Goal: Task Accomplishment & Management: Complete application form

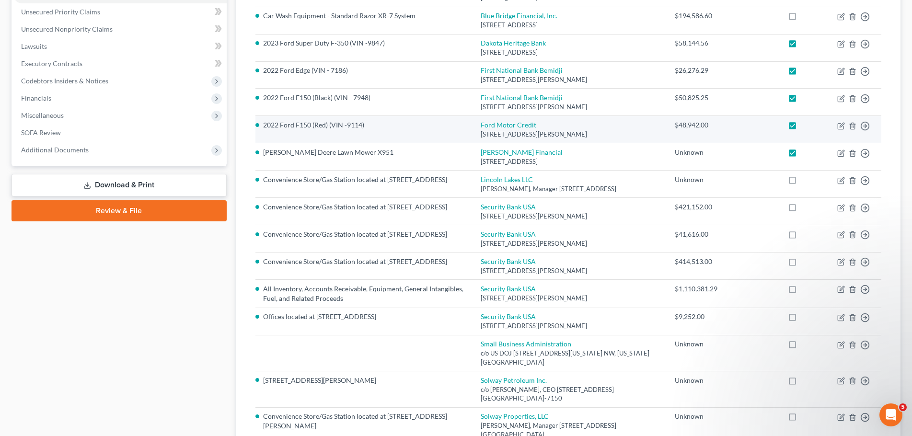
scroll to position [192, 0]
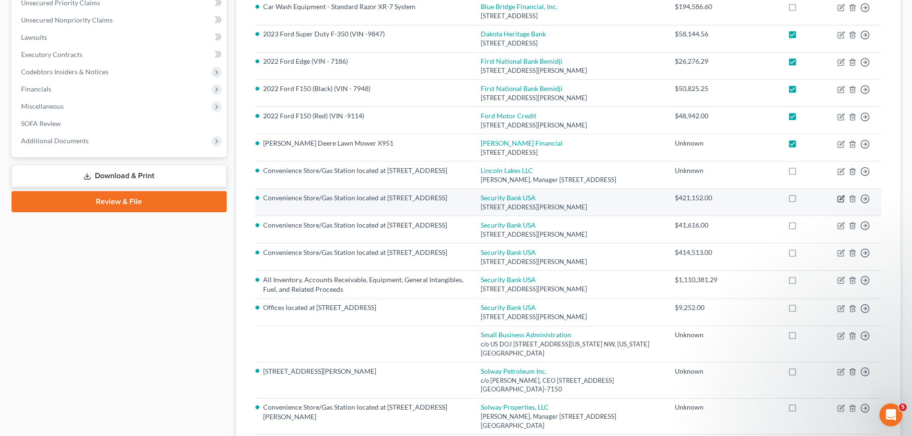
click at [840, 203] on icon "button" at bounding box center [841, 199] width 8 height 8
select select "24"
select select "0"
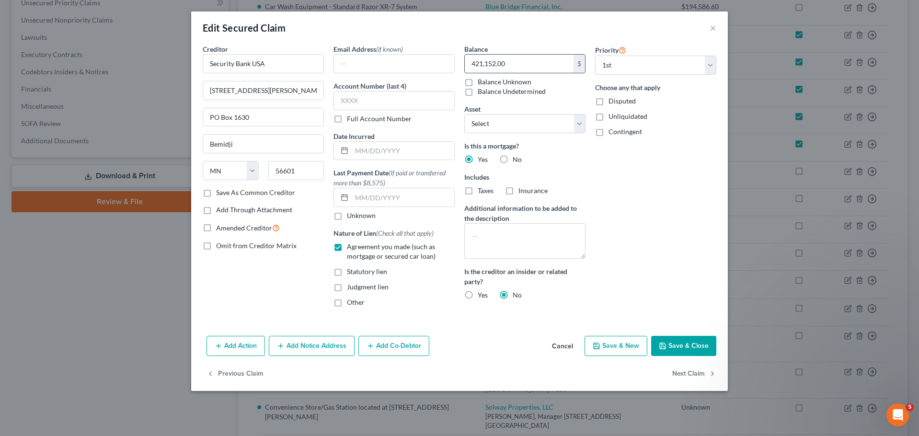
click at [513, 63] on input "421,152.00" at bounding box center [519, 64] width 109 height 18
type input "421,152.14"
click at [679, 345] on button "Save & Close" at bounding box center [683, 346] width 65 height 20
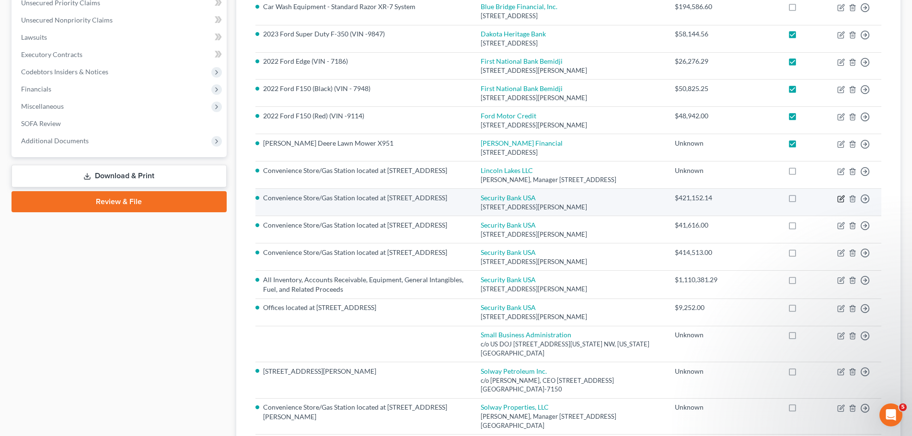
click at [842, 200] on icon "button" at bounding box center [842, 198] width 4 height 4
select select "24"
select select "0"
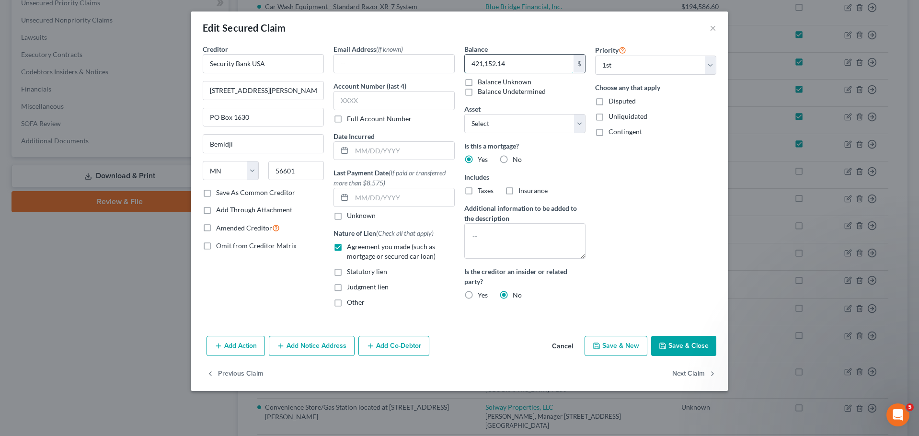
click at [528, 65] on input "421,152.14" at bounding box center [519, 64] width 109 height 18
click at [519, 65] on input "421,152.14" at bounding box center [519, 64] width 109 height 18
type input "421,152.00"
click at [677, 345] on button "Save & Close" at bounding box center [683, 346] width 65 height 20
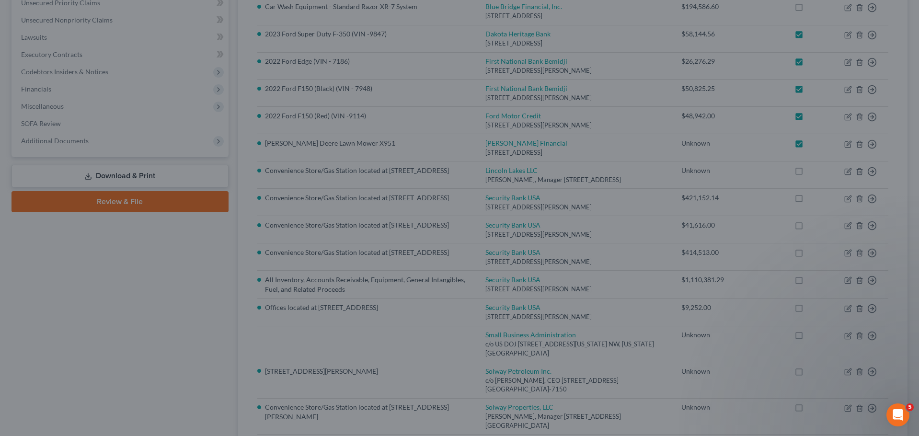
select select "20"
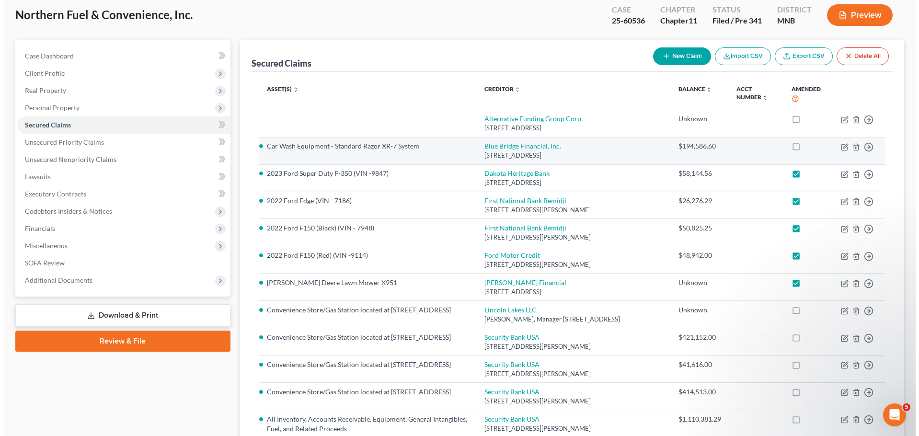
scroll to position [0, 0]
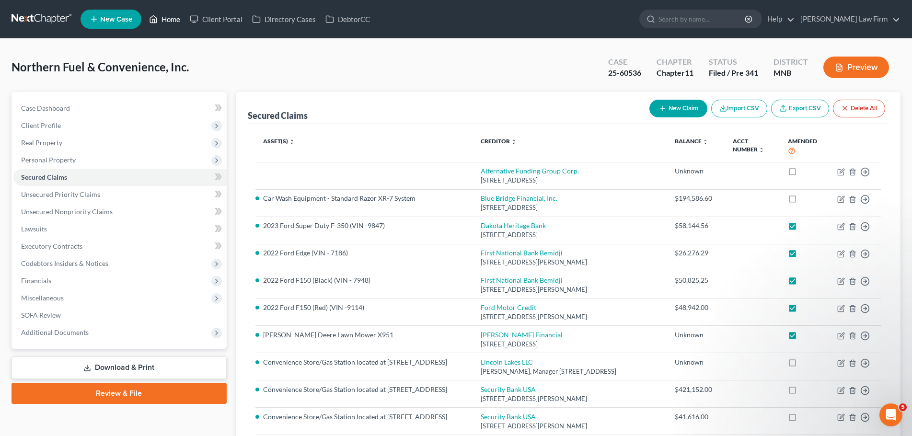
click at [170, 21] on link "Home" at bounding box center [164, 19] width 41 height 17
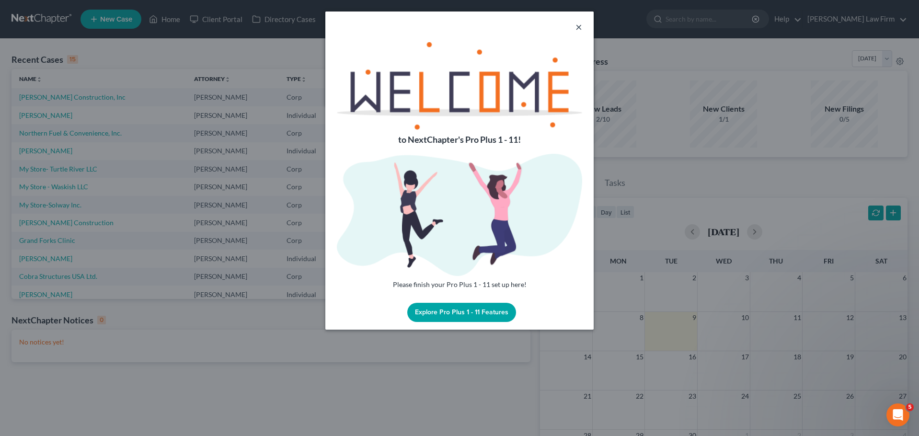
click at [579, 25] on button "×" at bounding box center [578, 27] width 7 height 12
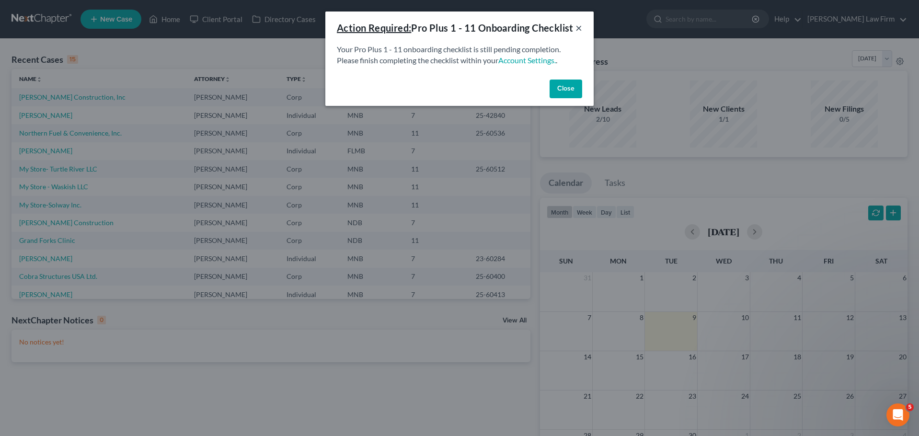
click at [577, 30] on button "×" at bounding box center [578, 28] width 7 height 12
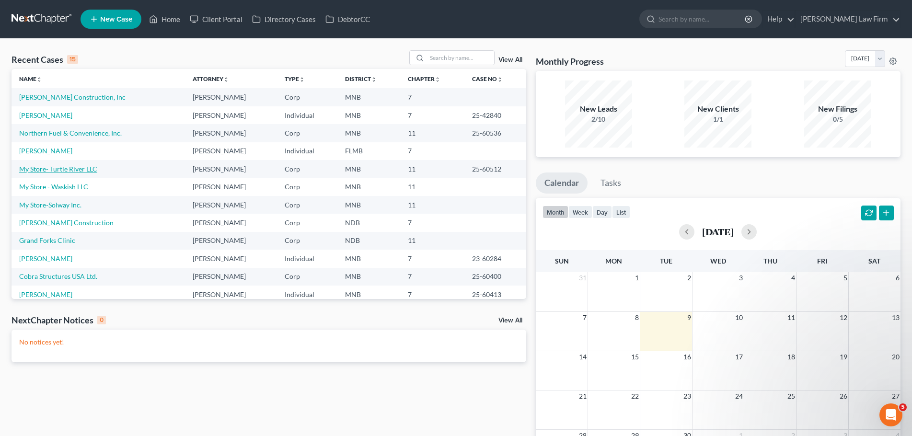
click at [66, 169] on link "My Store- Turtle River LLC" at bounding box center [58, 169] width 78 height 8
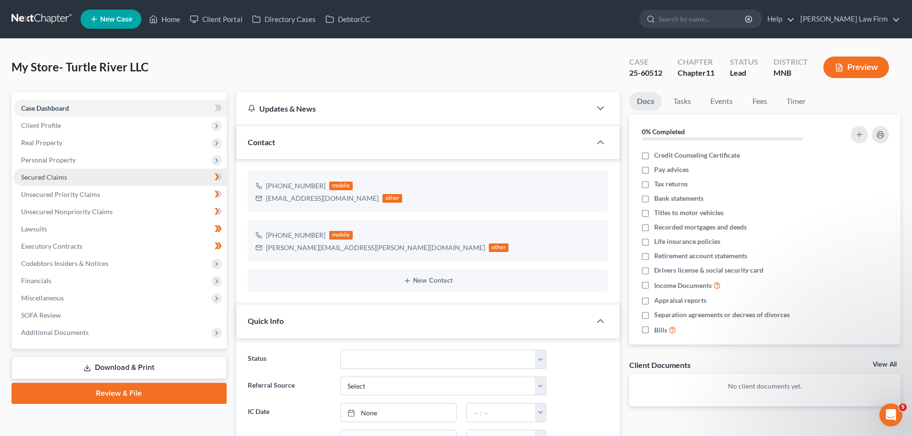
click at [64, 180] on span "Secured Claims" at bounding box center [44, 177] width 46 height 8
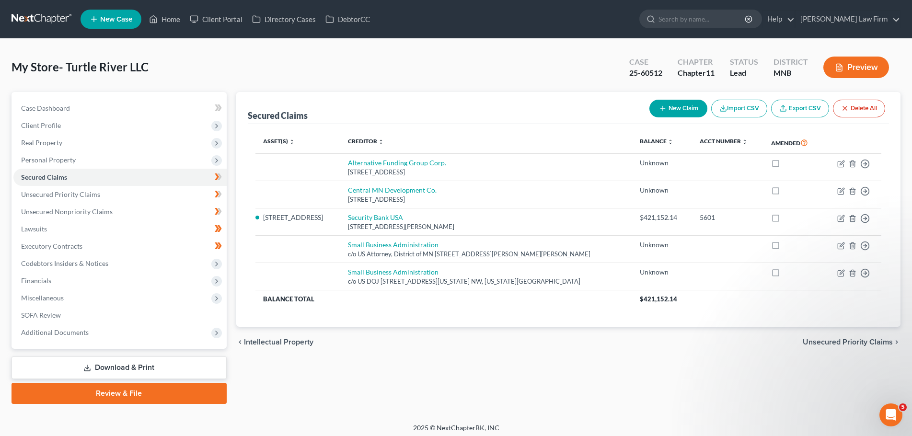
click at [673, 108] on button "New Claim" at bounding box center [678, 109] width 58 height 18
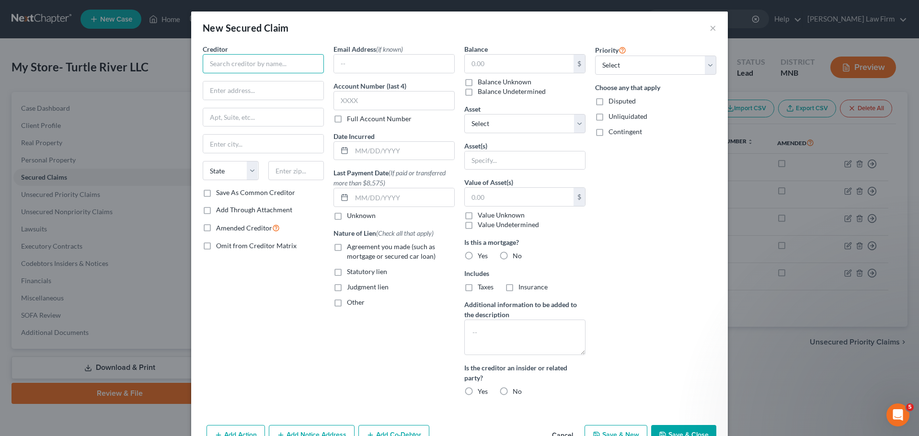
click at [242, 65] on input "text" at bounding box center [263, 63] width 121 height 19
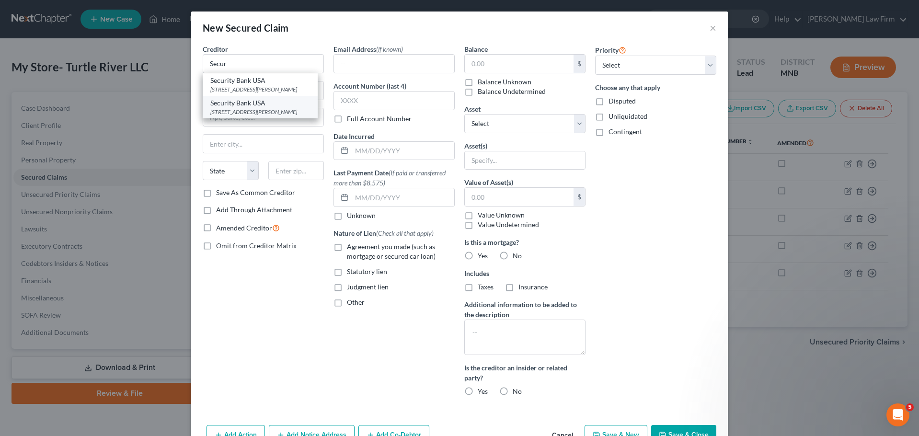
click at [254, 108] on div "Security Bank USA" at bounding box center [260, 103] width 100 height 10
type input "Security Bank USA"
type input "[STREET_ADDRESS][PERSON_NAME][PERSON_NAME]"
type input "PO Box 1630"
type input "Bemidji"
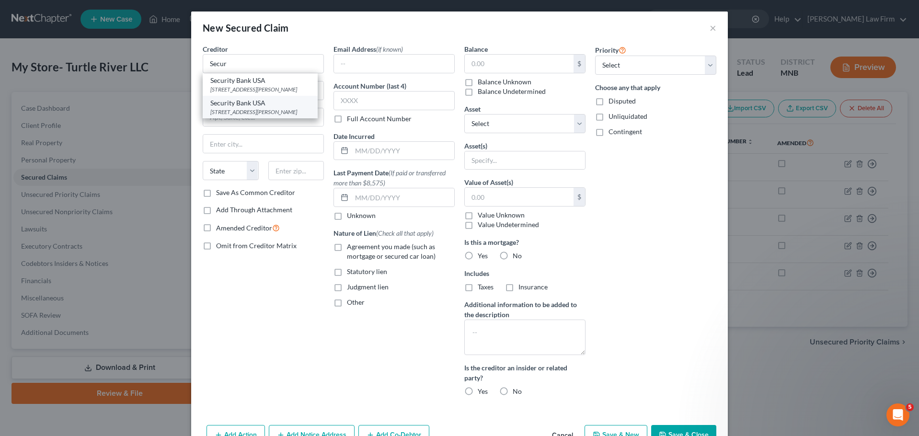
select select "24"
type input "56601"
click at [356, 64] on input "text" at bounding box center [394, 64] width 120 height 18
click at [373, 57] on input "text" at bounding box center [394, 64] width 120 height 18
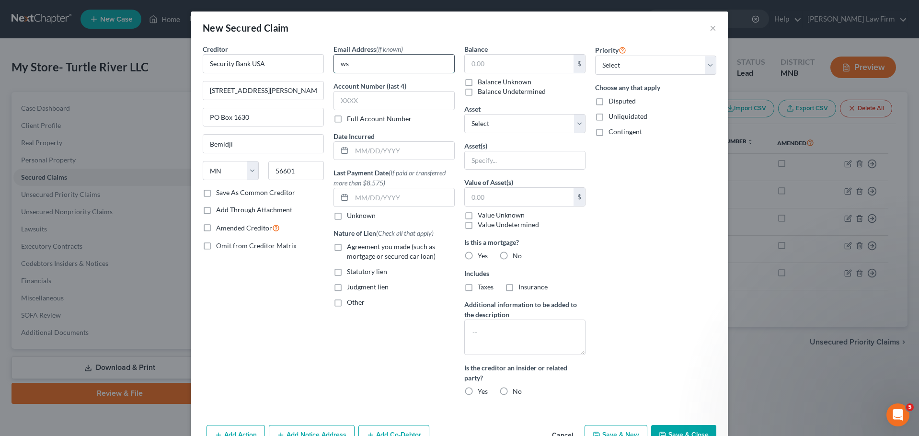
type input "w"
type input "[EMAIL_ADDRESS][DOMAIN_NAME]"
click at [481, 66] on input "text" at bounding box center [519, 64] width 109 height 18
type input "54,702.42"
click at [516, 118] on select "Select Other Multiple Assets Cash Register - $10000.0 Cash on Hand (Cash on Han…" at bounding box center [524, 123] width 121 height 19
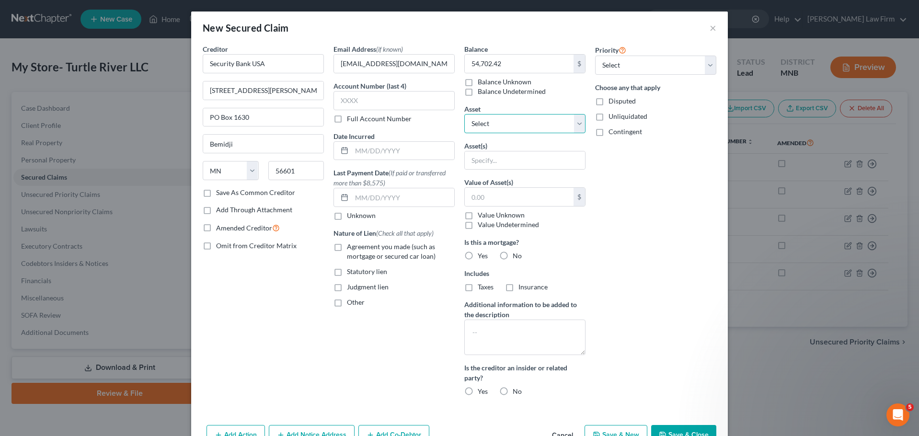
click at [464, 114] on select "Select Other Multiple Assets Cash Register - $10000.0 Cash on Hand (Cash on Han…" at bounding box center [524, 123] width 121 height 19
drag, startPoint x: 480, startPoint y: 161, endPoint x: 540, endPoint y: 170, distance: 60.4
click at [480, 161] on input "text" at bounding box center [525, 160] width 120 height 18
type input "All Inventory, Accounts Receivable, Equipment, General Intangibles, Fuel, and R…"
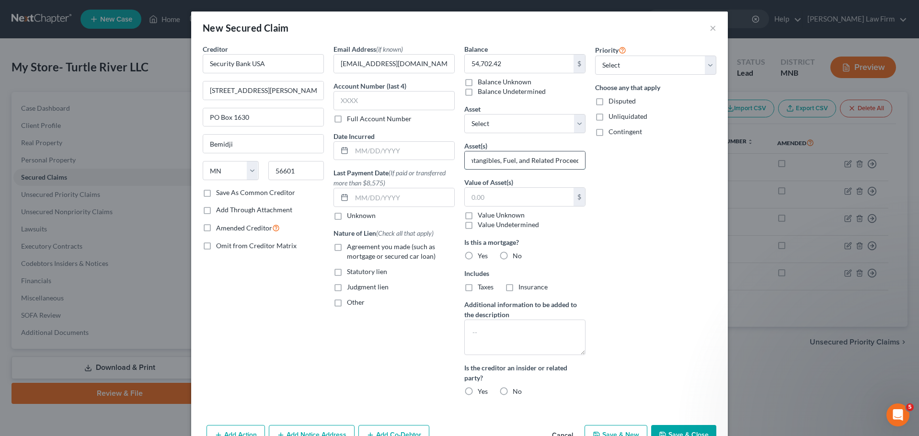
drag, startPoint x: 500, startPoint y: 160, endPoint x: 480, endPoint y: 165, distance: 21.2
click at [480, 165] on input "All Inventory, Accounts Receivable, Equipment, General Intangibles, Fuel, and R…" at bounding box center [525, 160] width 120 height 18
click at [487, 158] on input "All Inventory, Accounts Receivable, Equipment, General Intangibles, Fuel, and R…" at bounding box center [525, 160] width 120 height 18
drag, startPoint x: 502, startPoint y: 158, endPoint x: 645, endPoint y: 153, distance: 142.9
click at [645, 153] on div "Creditor * Security Bank USA [STREET_ADDRESS][GEOGRAPHIC_DATA][PERSON_NAME] [US…" at bounding box center [459, 224] width 523 height 360
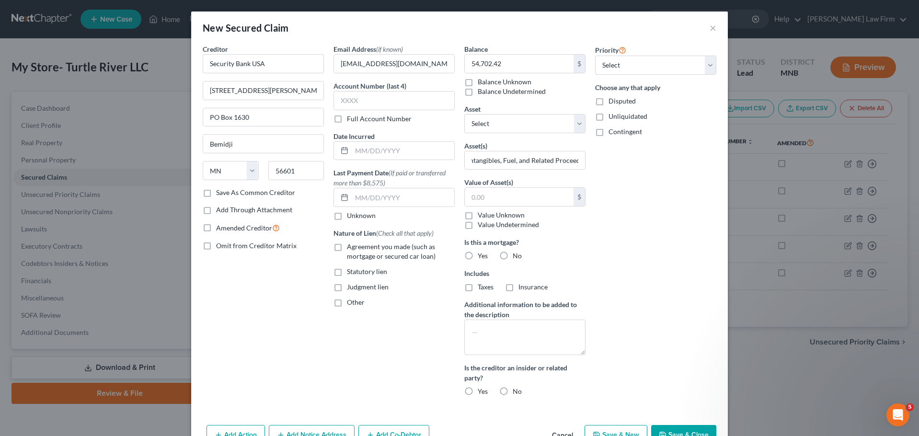
click at [594, 158] on div "Priority Select 1st 2nd 3rd 4th 5th 6th 7th 8th 9th 10th 11th 12th 13th 14th 15…" at bounding box center [655, 224] width 131 height 360
click at [705, 68] on select "Select 1st 2nd 3rd 4th 5th 6th 7th 8th 9th 10th 11th 12th 13th 14th 15th 16th 1…" at bounding box center [655, 65] width 121 height 19
click at [709, 64] on select "Select 1st 2nd 3rd 4th 5th 6th 7th 8th 9th 10th 11th 12th 13th 14th 15th 16th 1…" at bounding box center [655, 65] width 121 height 19
click at [513, 253] on label "No" at bounding box center [517, 256] width 9 height 10
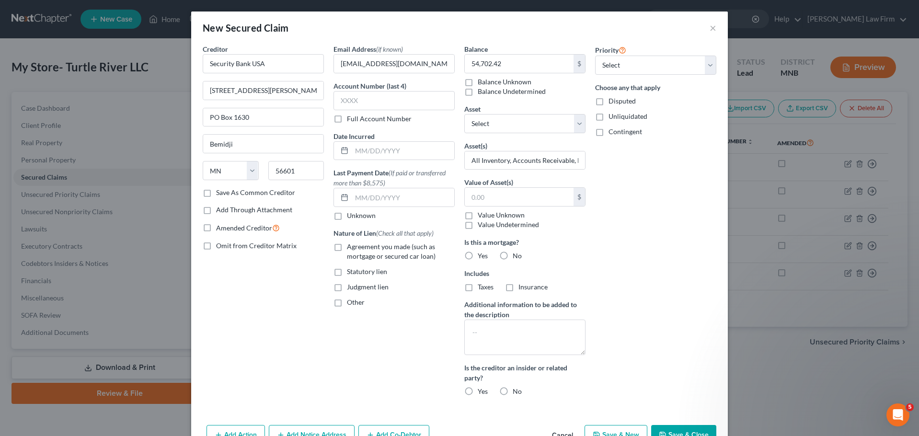
click at [517, 253] on input "No" at bounding box center [520, 254] width 6 height 6
radio input "true"
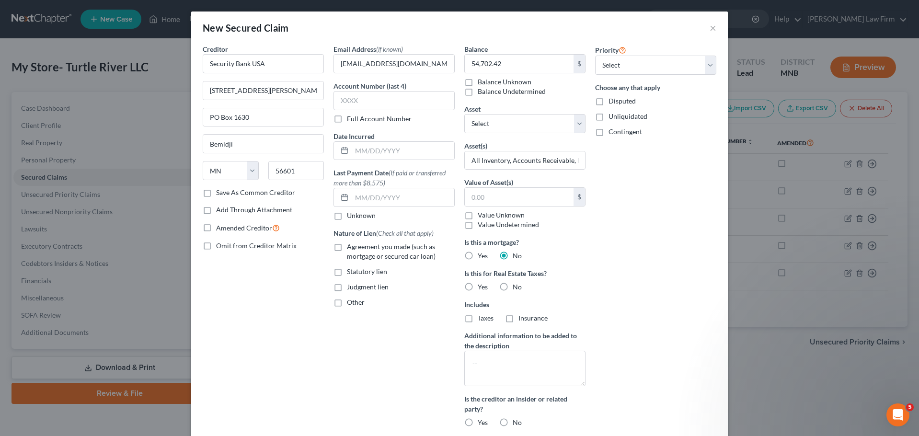
click at [513, 287] on label "No" at bounding box center [517, 287] width 9 height 10
click at [517, 287] on input "No" at bounding box center [520, 285] width 6 height 6
radio input "true"
click at [347, 246] on label "Agreement you made (such as mortgage or secured car loan)" at bounding box center [401, 251] width 108 height 19
click at [351, 246] on input "Agreement you made (such as mortgage or secured car loan)" at bounding box center [354, 245] width 6 height 6
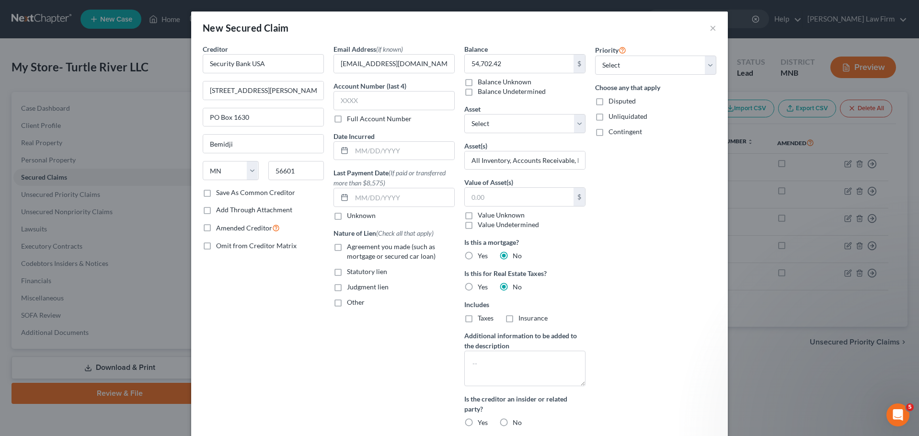
checkbox input "true"
click at [369, 103] on input "text" at bounding box center [394, 100] width 121 height 19
type input "5603"
click at [277, 341] on div "Creditor * Security Bank USA [STREET_ADDRESS][PERSON_NAME][GEOGRAPHIC_DATA] [US…" at bounding box center [263, 239] width 131 height 391
click at [216, 229] on label "Amended Creditor" at bounding box center [248, 227] width 64 height 11
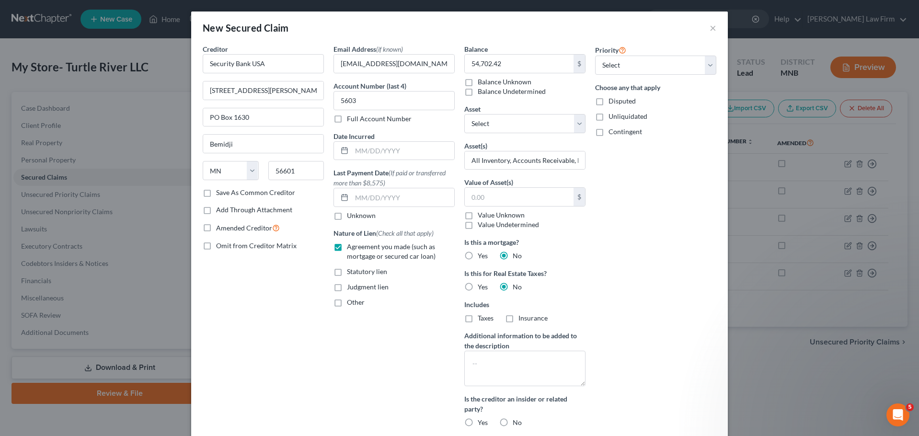
click at [220, 229] on input "Amended Creditor" at bounding box center [223, 225] width 6 height 6
checkbox input "true"
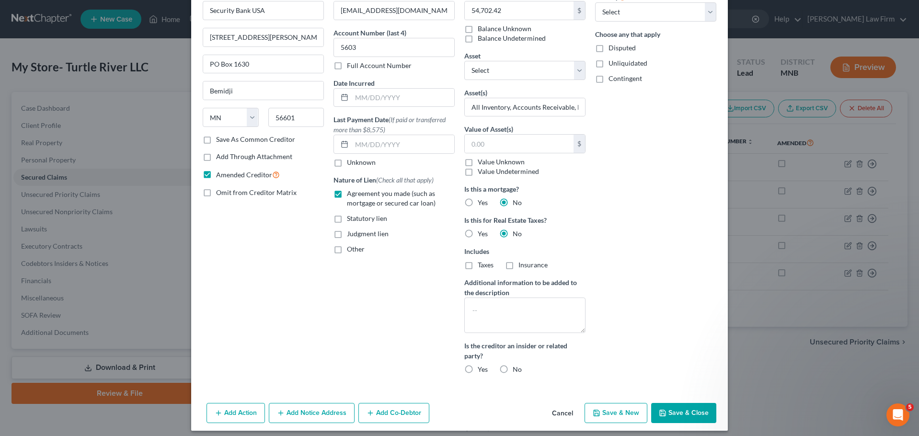
scroll to position [59, 0]
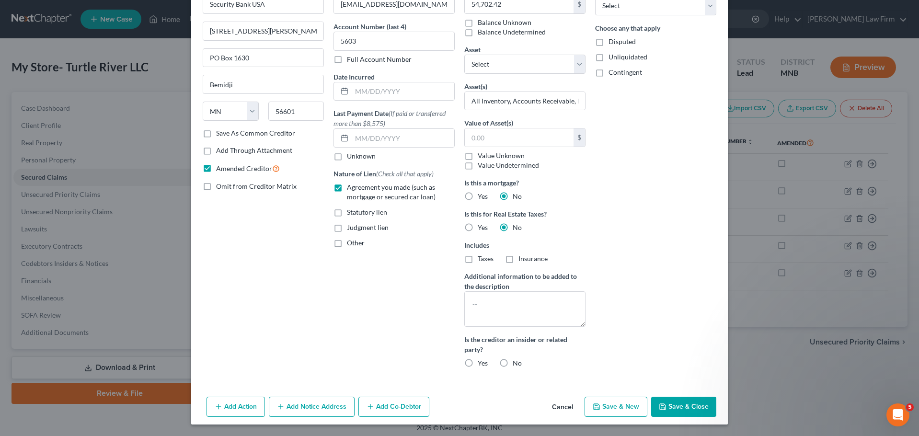
click at [513, 364] on label "No" at bounding box center [517, 363] width 9 height 10
click at [517, 364] on input "No" at bounding box center [520, 361] width 6 height 6
radio input "true"
click at [693, 403] on button "Save & Close" at bounding box center [683, 407] width 65 height 20
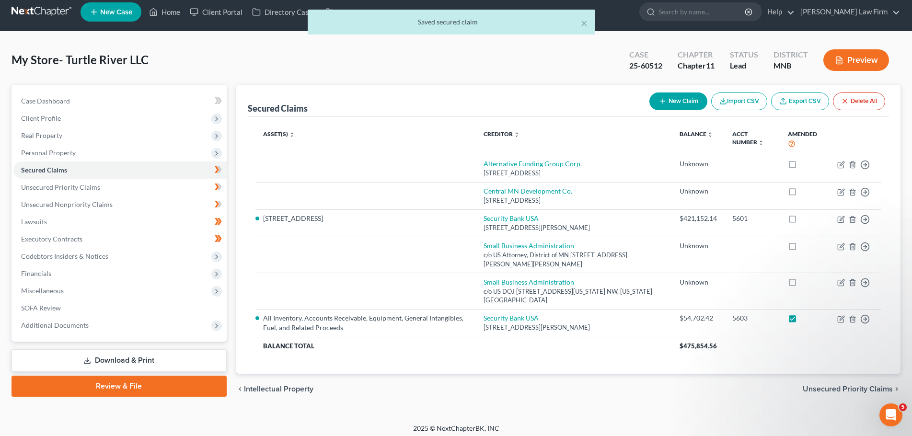
scroll to position [0, 0]
